Goal: Check status: Check status

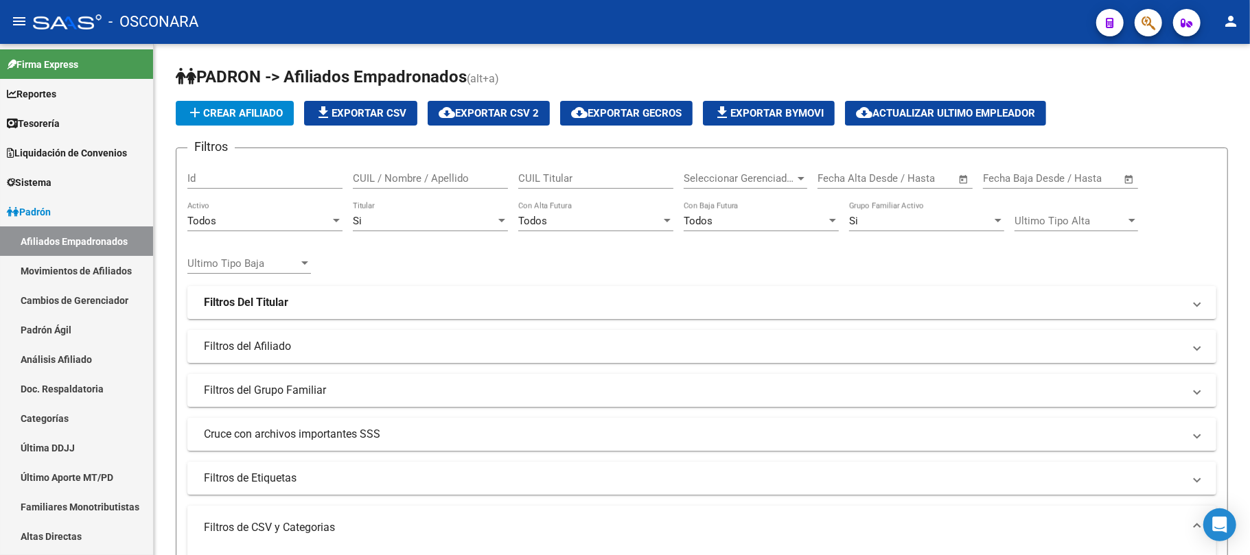
scroll to position [0, 91]
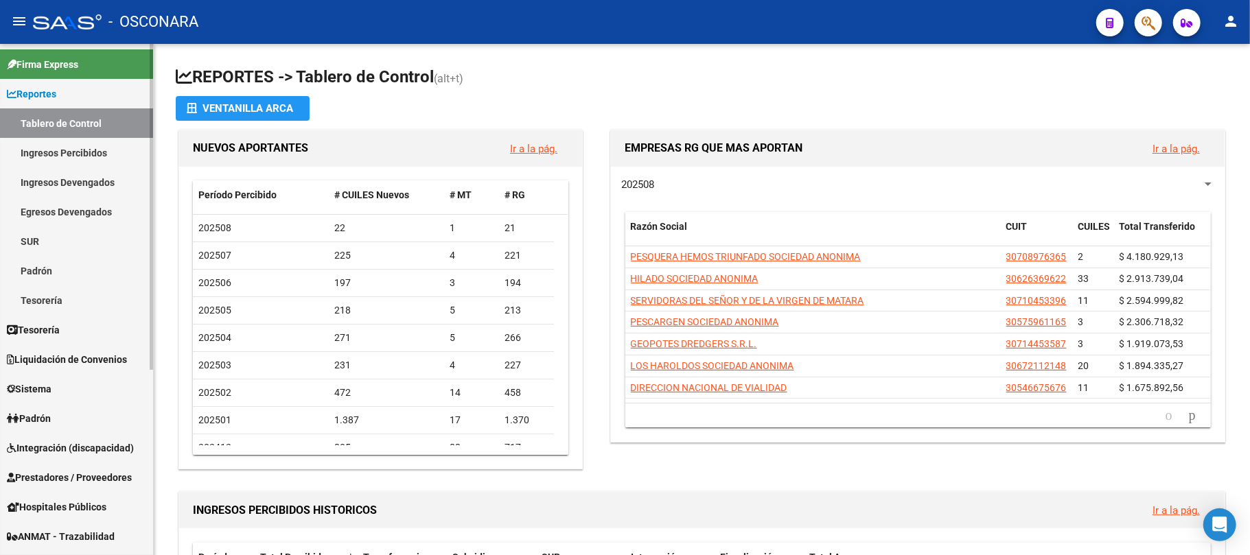
click at [85, 409] on link "Padrón" at bounding box center [76, 418] width 153 height 30
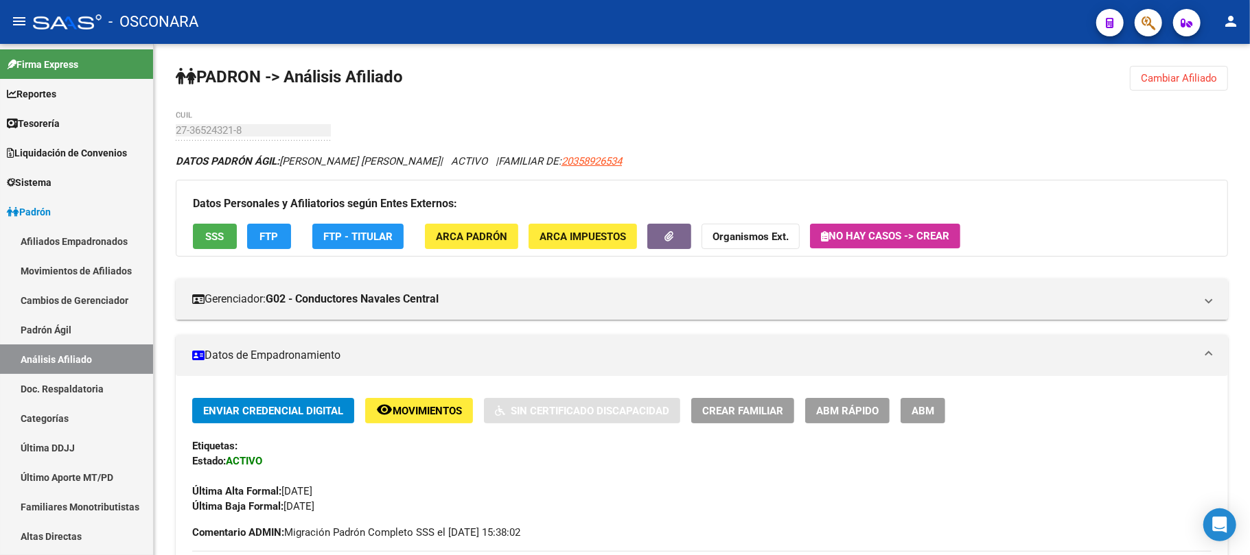
scroll to position [549, 0]
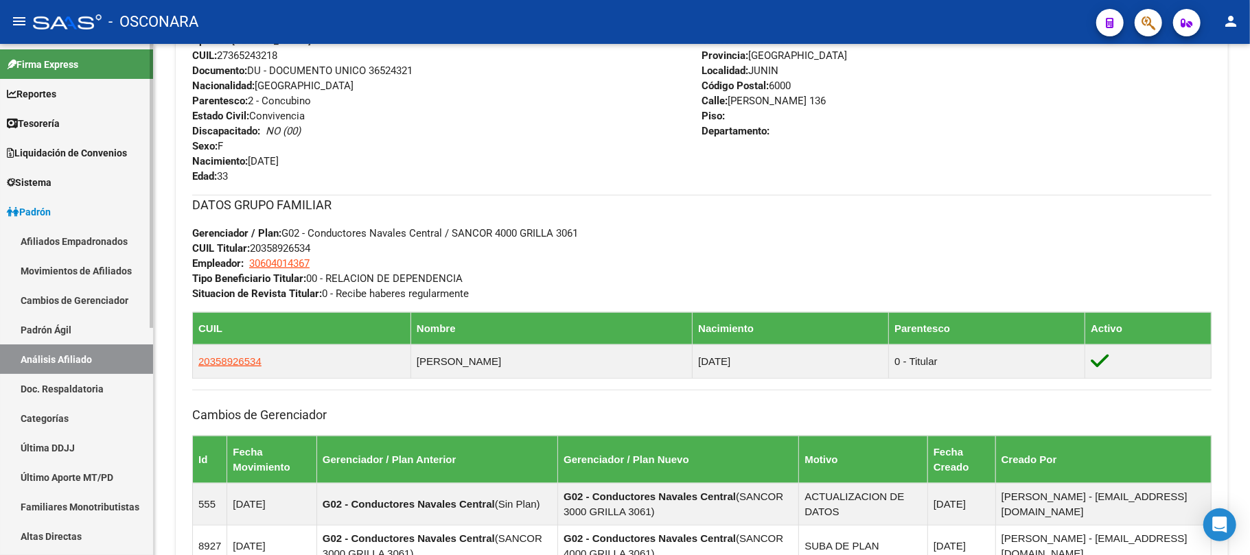
click at [91, 331] on link "Padrón Ágil" at bounding box center [76, 330] width 153 height 30
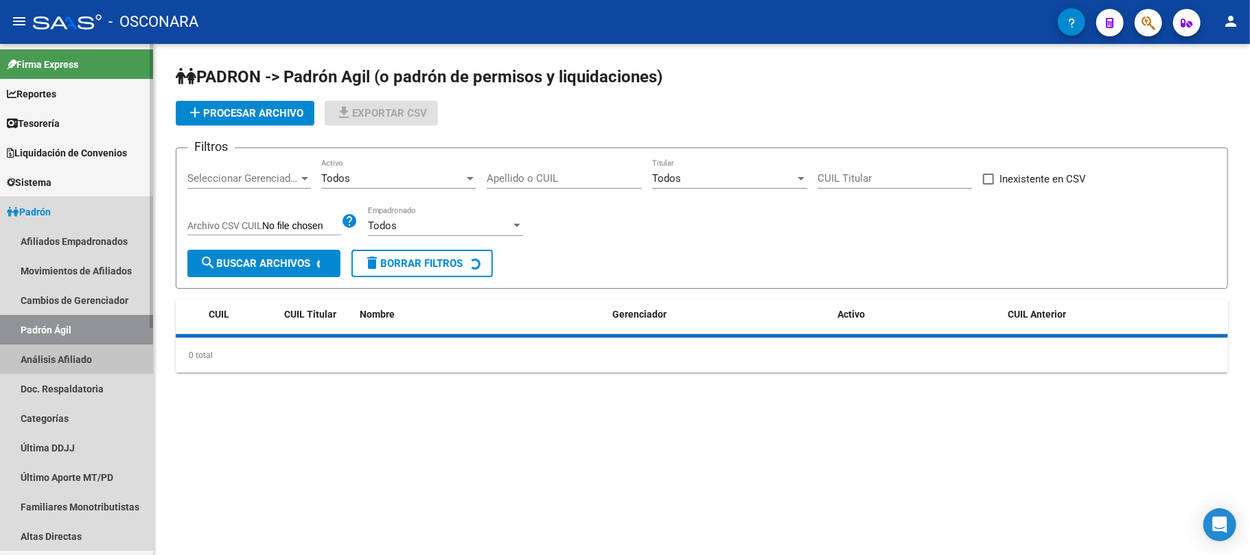
click at [89, 354] on link "Análisis Afiliado" at bounding box center [76, 359] width 153 height 30
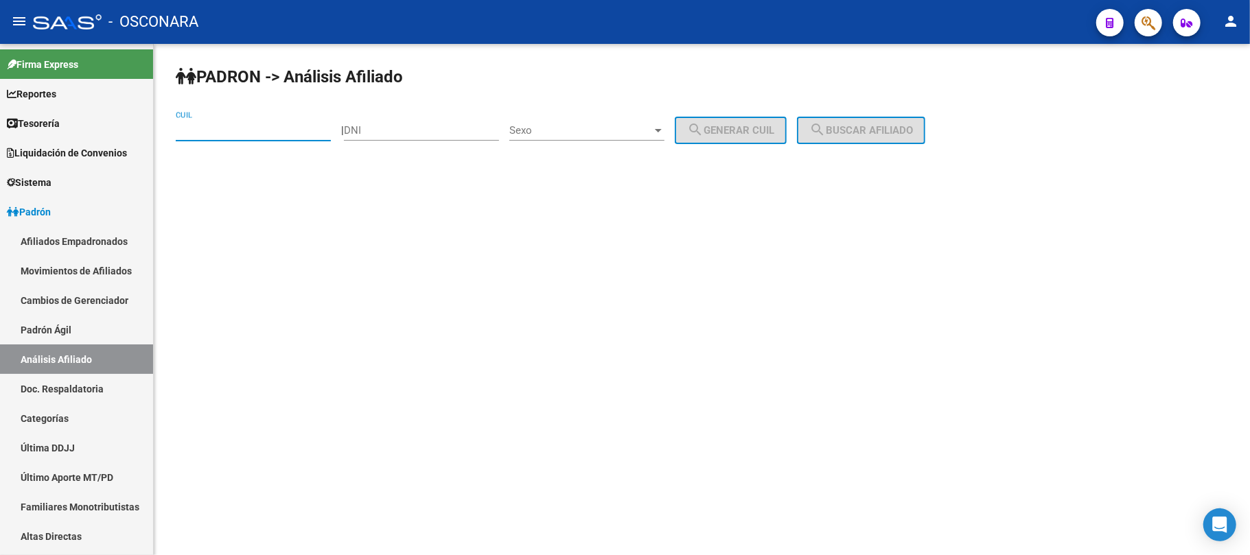
click at [207, 130] on input "CUIL" at bounding box center [253, 130] width 155 height 12
paste input "27-22374428-7"
type input "27-22374428-7"
click at [909, 118] on button "search Buscar afiliado" at bounding box center [861, 130] width 128 height 27
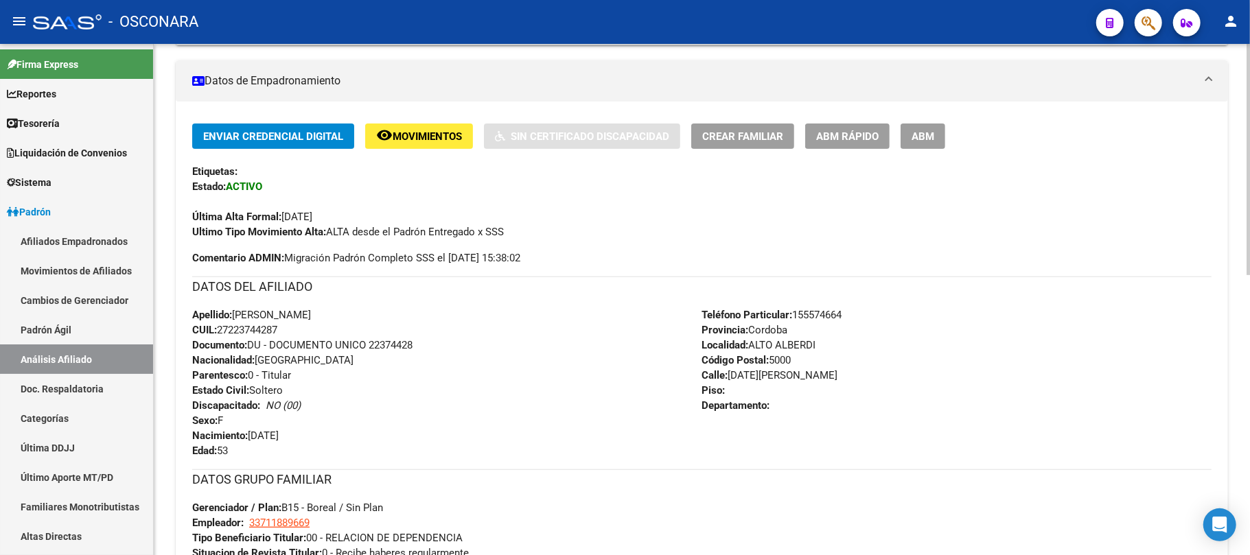
scroll to position [618, 0]
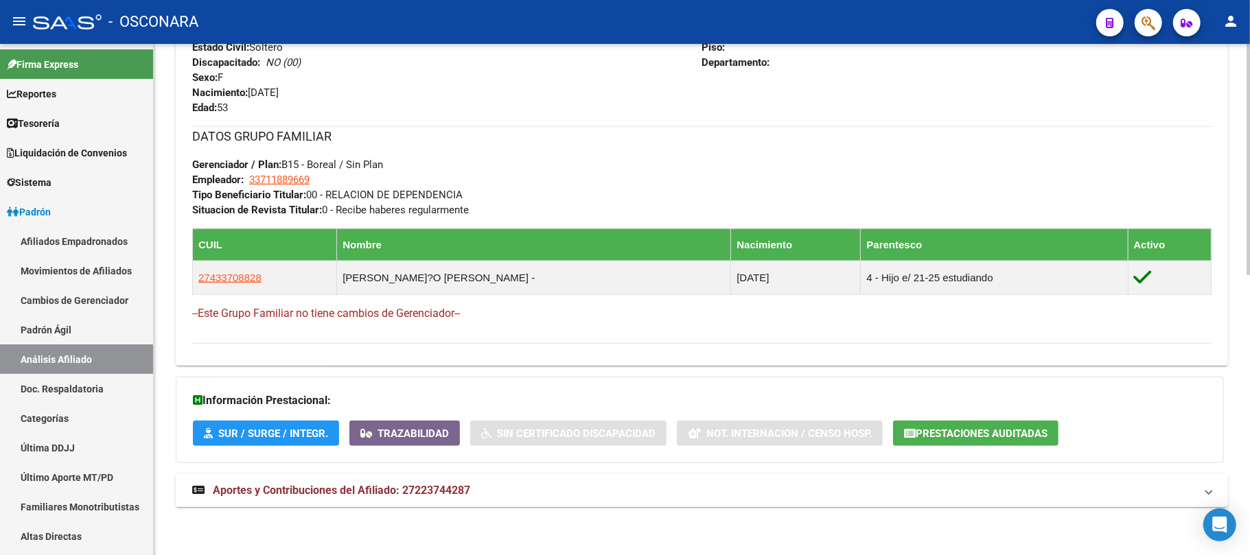
click at [412, 491] on span "Aportes y Contribuciones del Afiliado: 27223744287" at bounding box center [341, 490] width 257 height 13
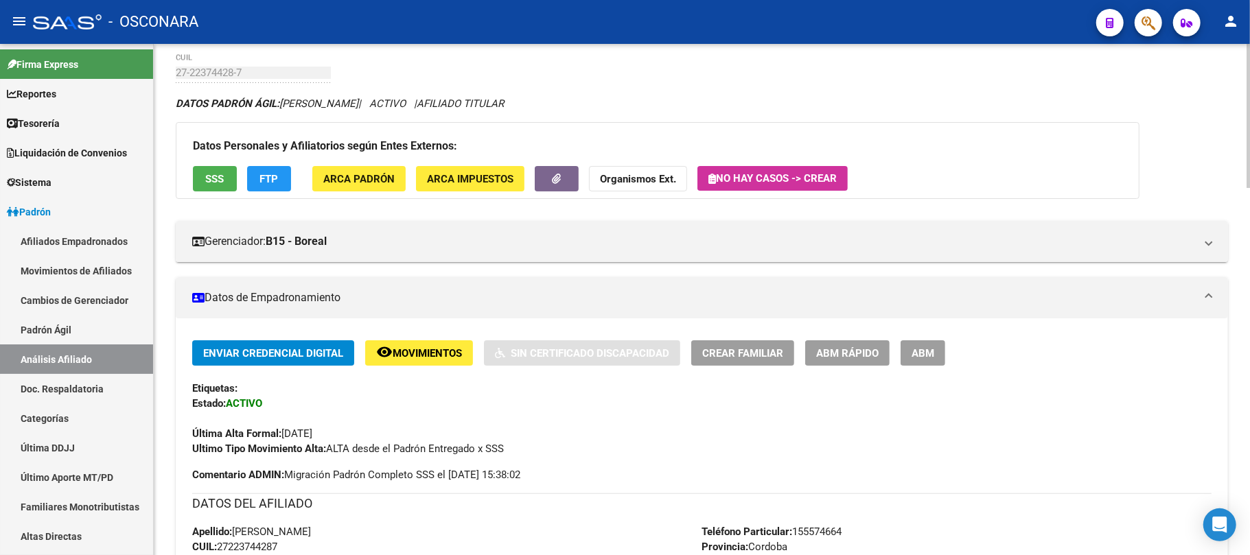
scroll to position [0, 0]
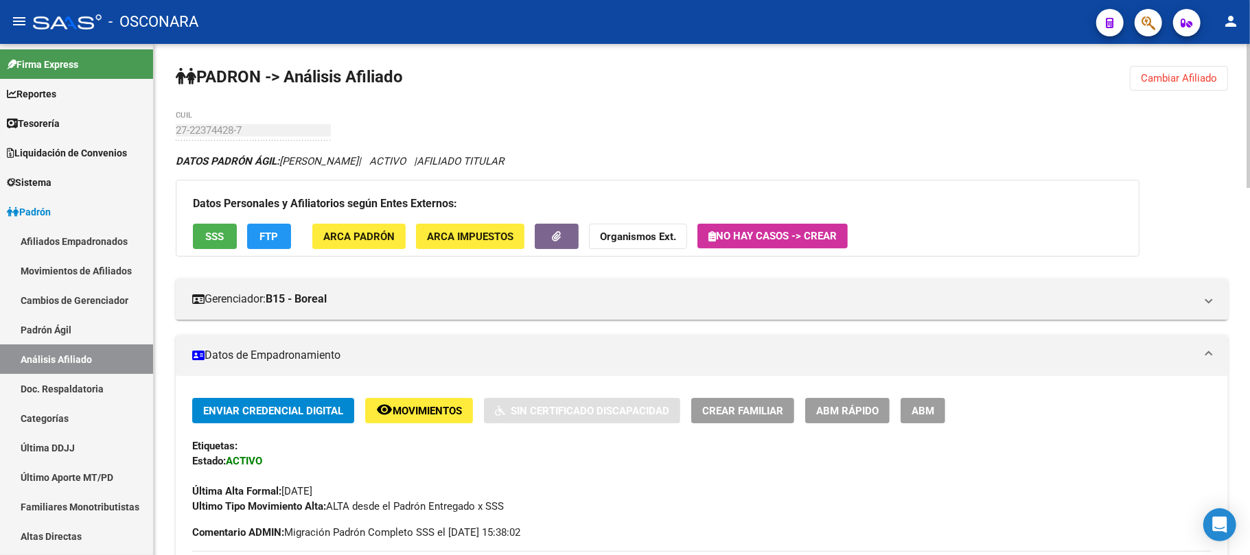
click at [209, 236] on span "SSS" at bounding box center [215, 237] width 19 height 12
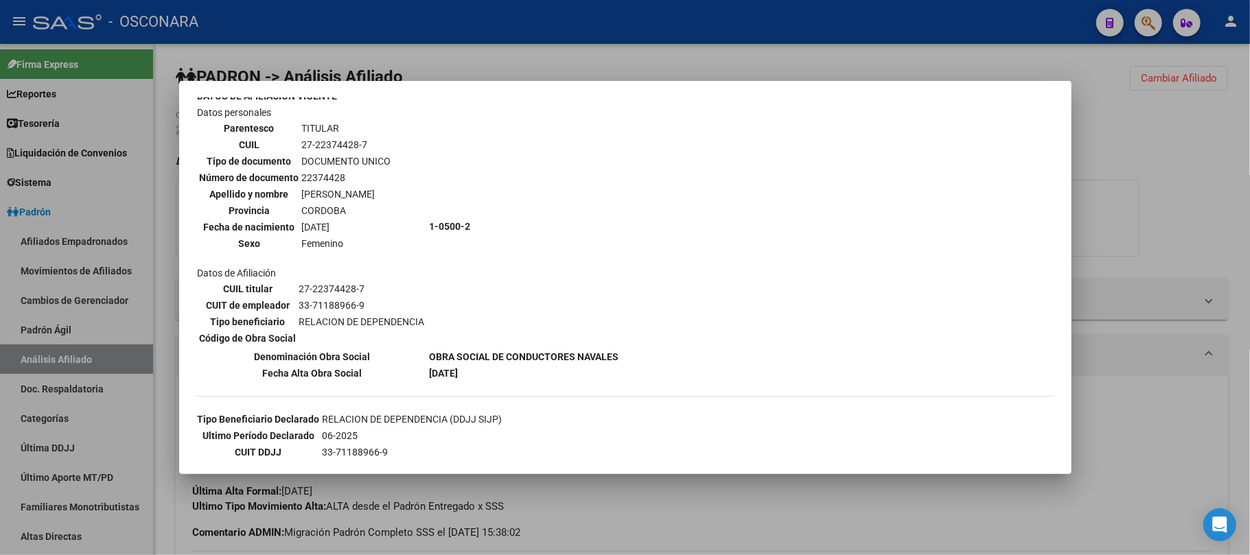
scroll to position [91, 0]
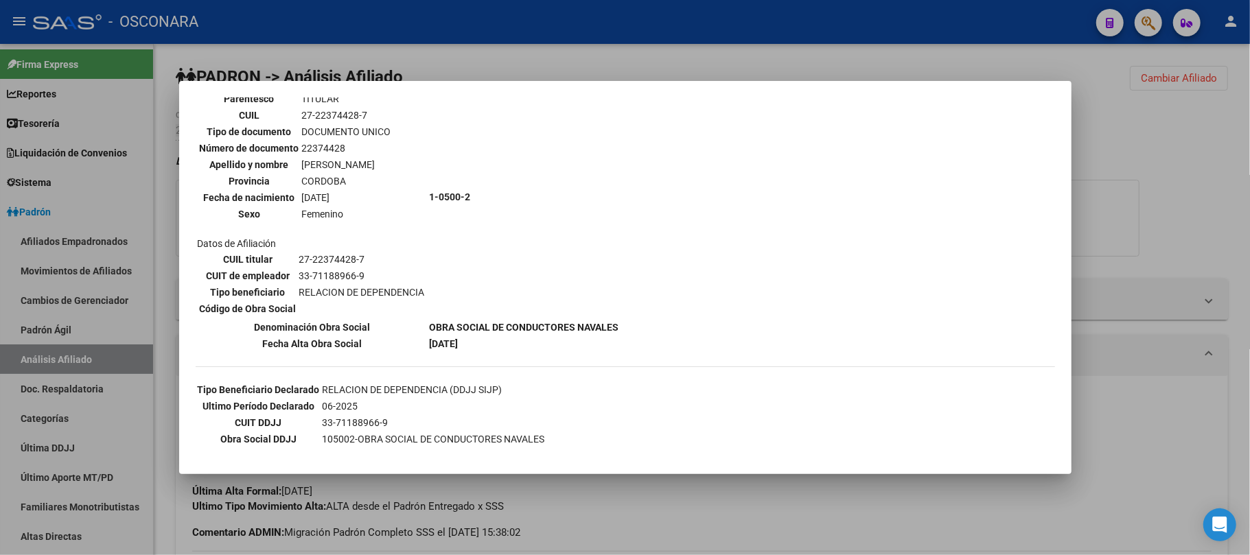
click at [51, 331] on div at bounding box center [625, 277] width 1250 height 555
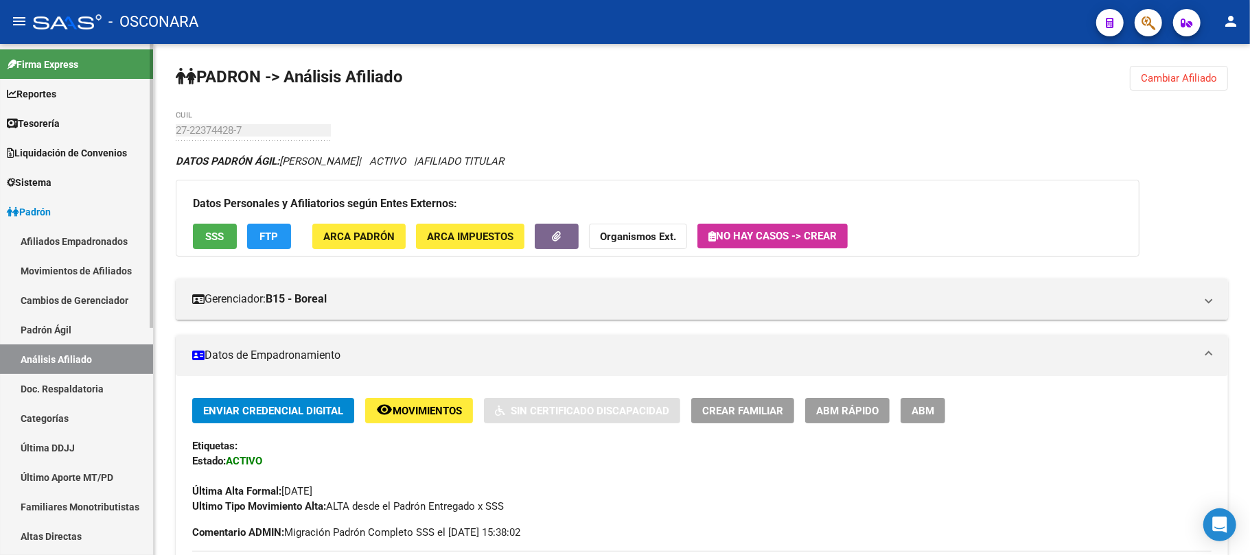
click at [51, 352] on link "Análisis Afiliado" at bounding box center [76, 359] width 153 height 30
click at [72, 324] on link "Padrón Ágil" at bounding box center [76, 330] width 153 height 30
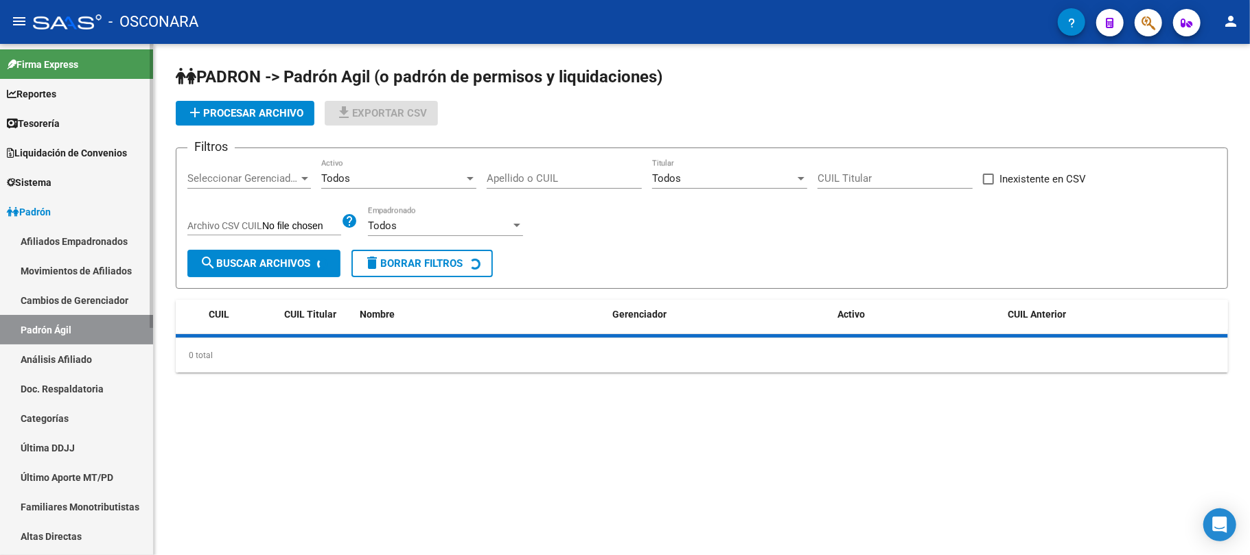
click at [72, 351] on link "Análisis Afiliado" at bounding box center [76, 359] width 153 height 30
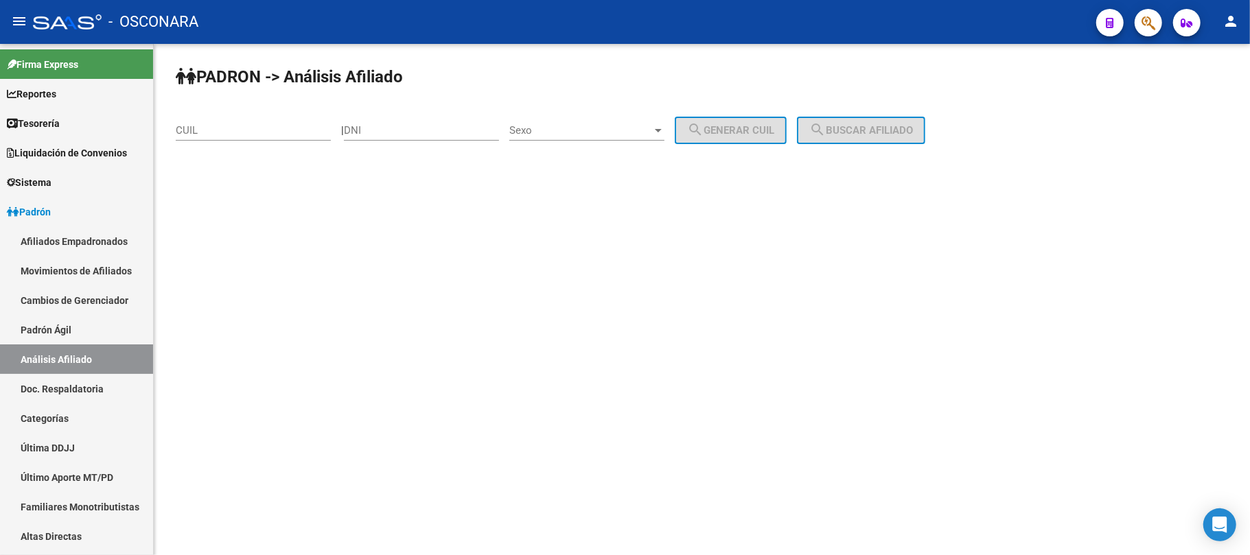
click at [235, 115] on div "CUIL" at bounding box center [253, 126] width 155 height 30
paste input "20-19072185"
type input "20-19072185"
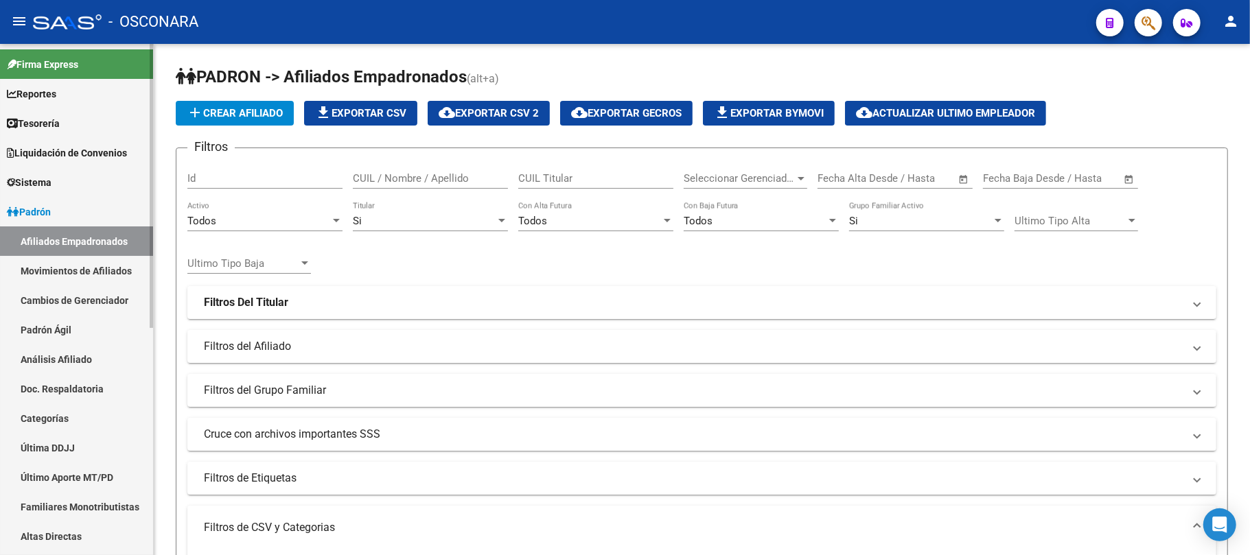
scroll to position [0, 91]
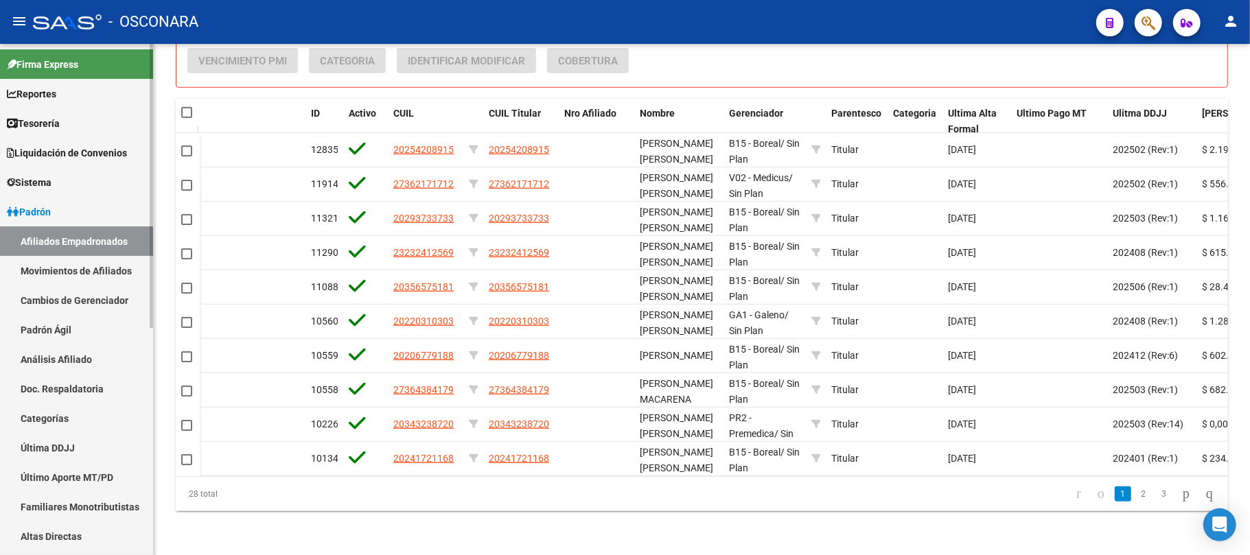
click at [72, 330] on link "Padrón Ágil" at bounding box center [76, 330] width 153 height 30
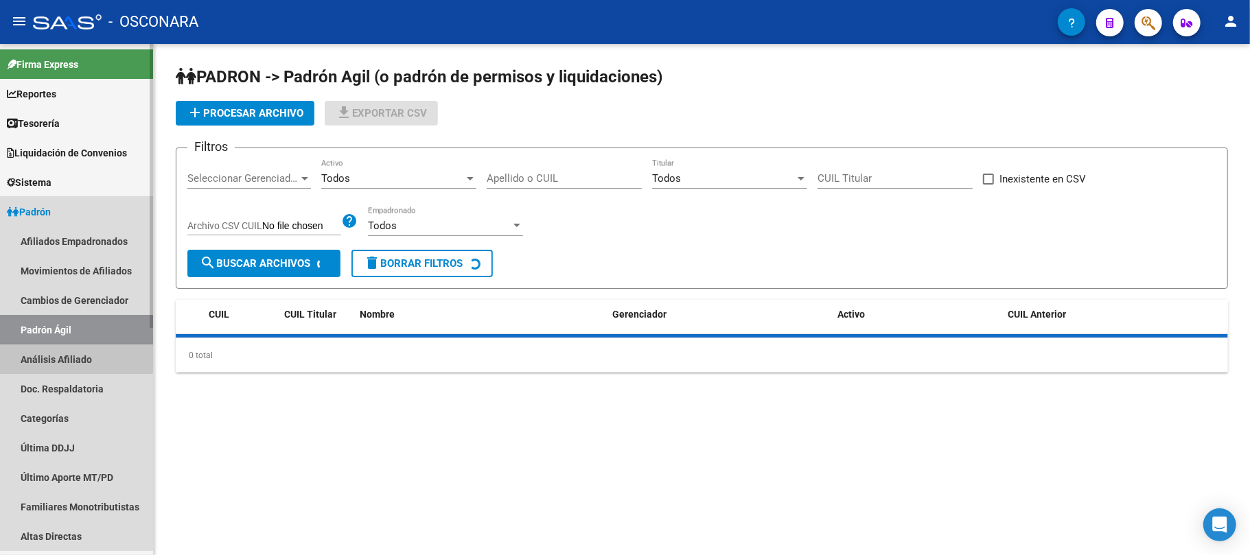
click at [73, 357] on link "Análisis Afiliado" at bounding box center [76, 359] width 153 height 30
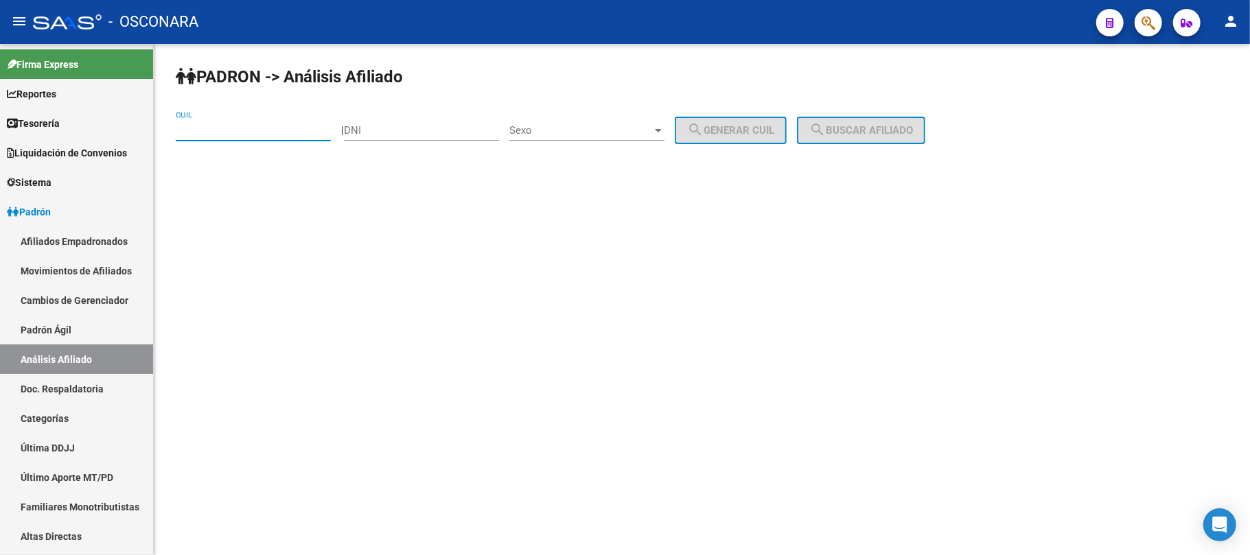
click at [215, 129] on input "CUIL" at bounding box center [253, 130] width 155 height 12
paste input "20-19072185-0"
type input "20-19072185-0"
click at [852, 130] on span "search Buscar afiliado" at bounding box center [861, 130] width 104 height 12
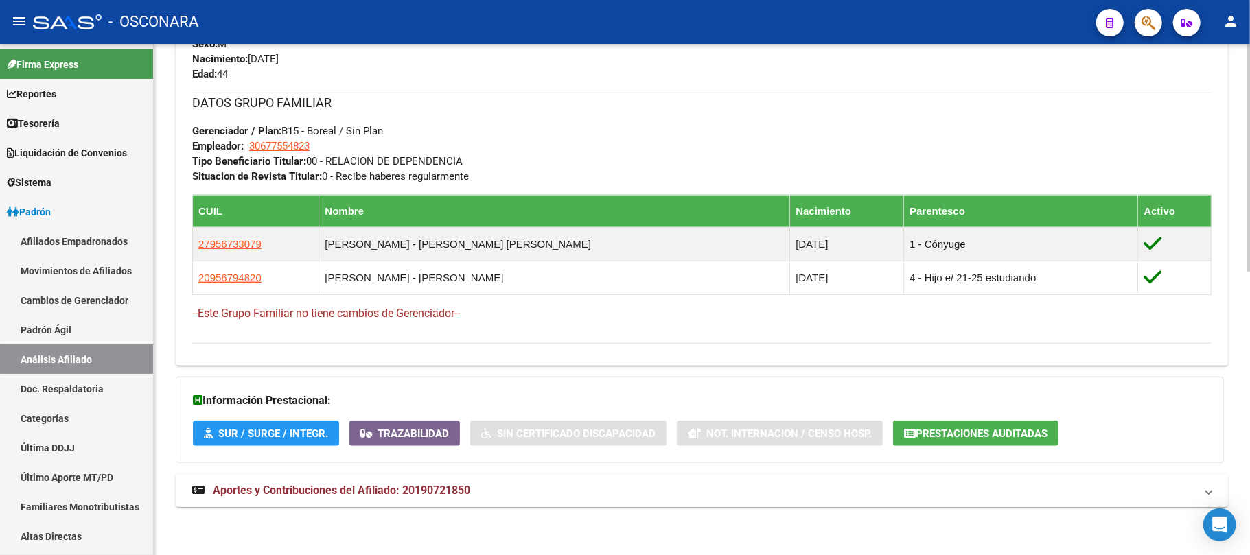
click at [344, 489] on span "Aportes y Contribuciones del Afiliado: 20190721850" at bounding box center [341, 490] width 257 height 13
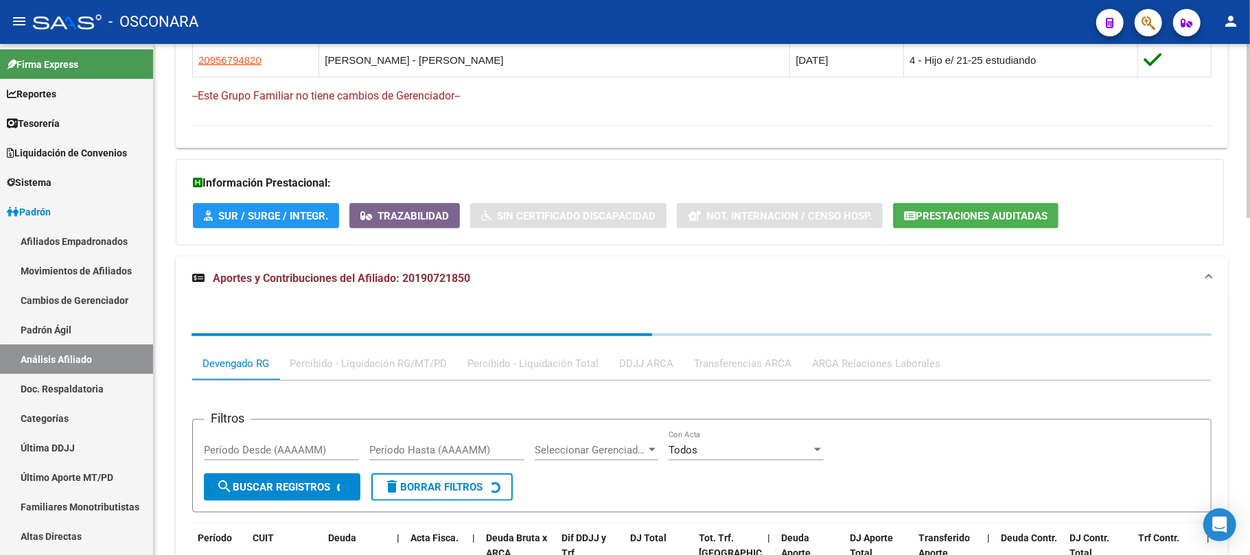
scroll to position [991, 0]
